Goal: Entertainment & Leisure: Consume media (video, audio)

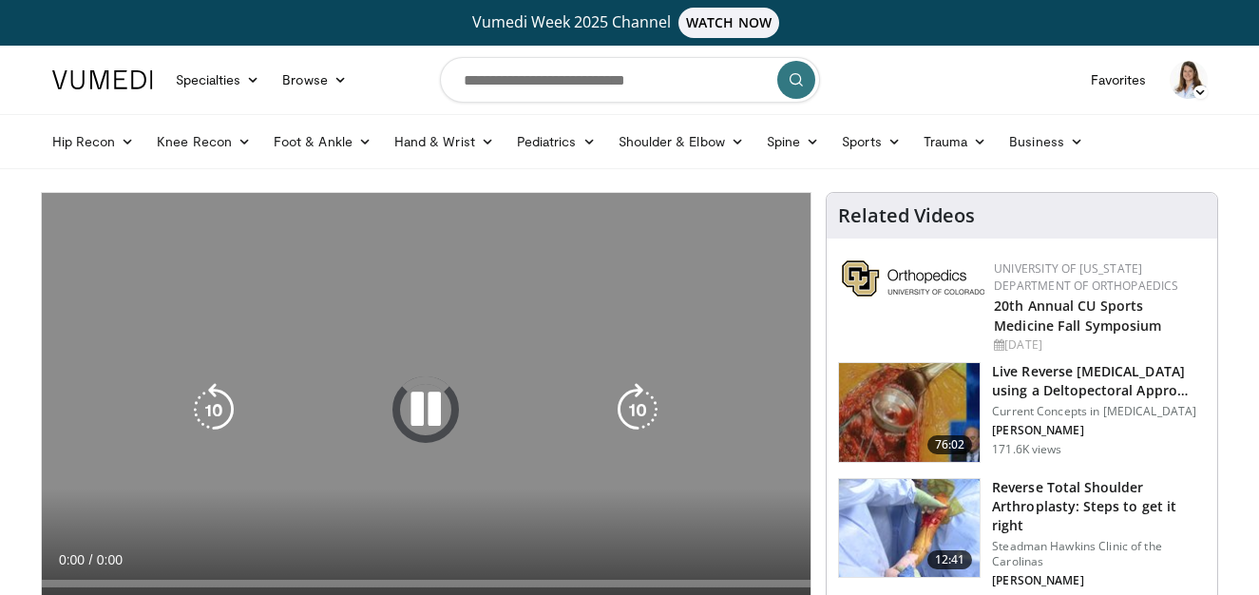
click at [422, 413] on icon "Video Player" at bounding box center [425, 409] width 53 height 53
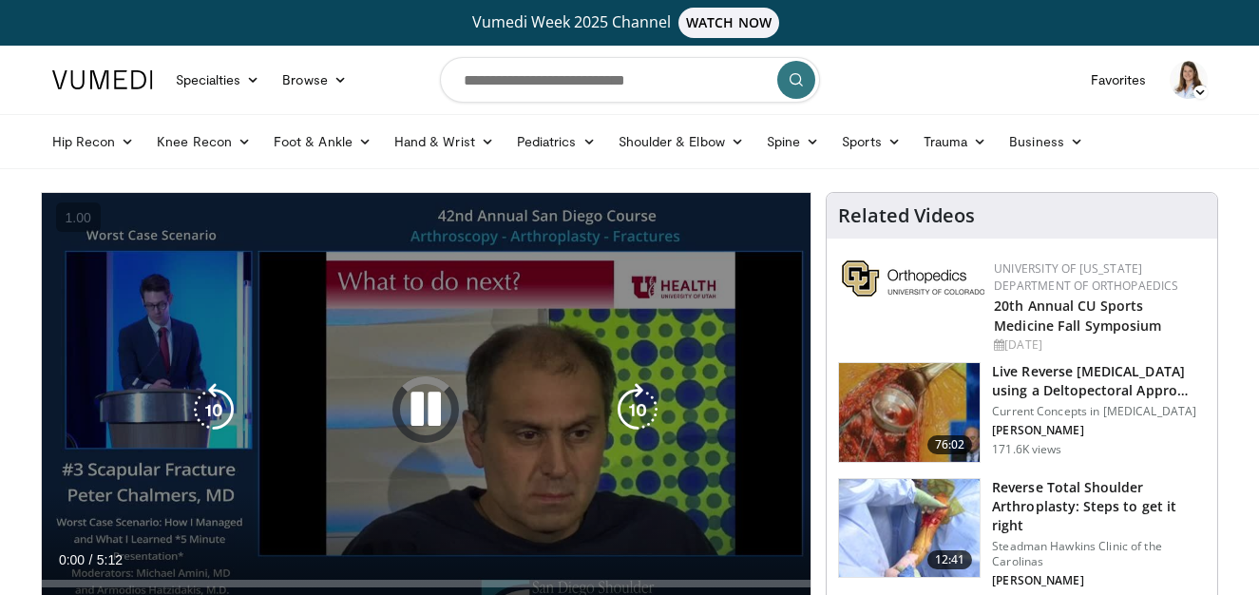
click at [422, 413] on icon "Video Player" at bounding box center [425, 409] width 53 height 53
